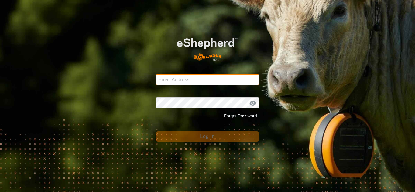
click at [181, 77] on input "Email Address" at bounding box center [207, 79] width 104 height 11
type input "smbowman2014@gmail.com"
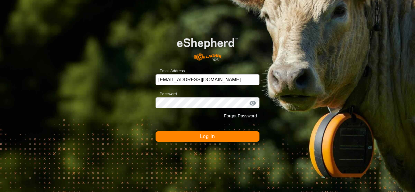
click at [204, 137] on span "Log In" at bounding box center [207, 136] width 15 height 5
